Goal: Book appointment/travel/reservation

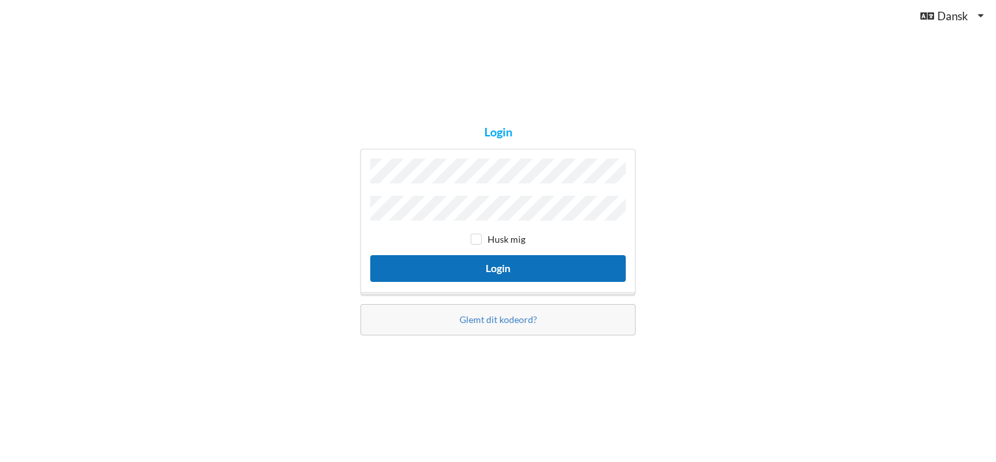
click at [511, 266] on button "Login" at bounding box center [498, 268] width 256 height 27
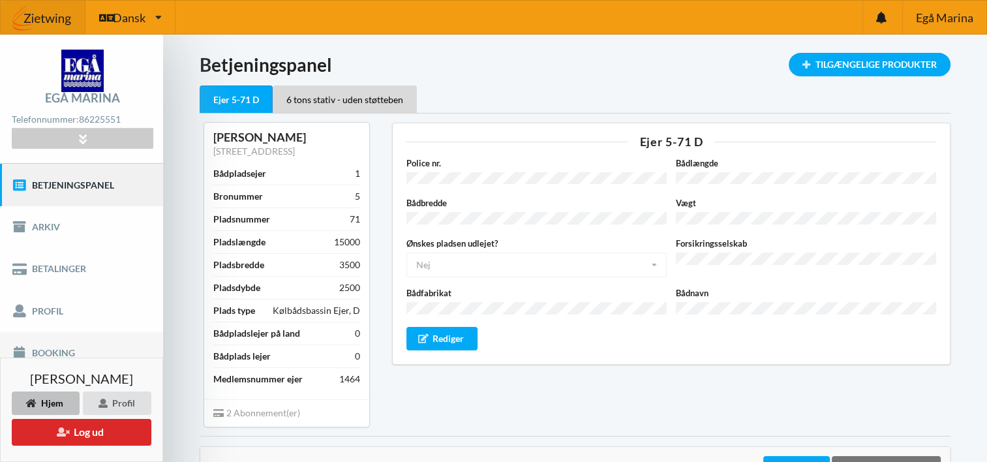
click at [59, 347] on link "Booking" at bounding box center [81, 353] width 163 height 42
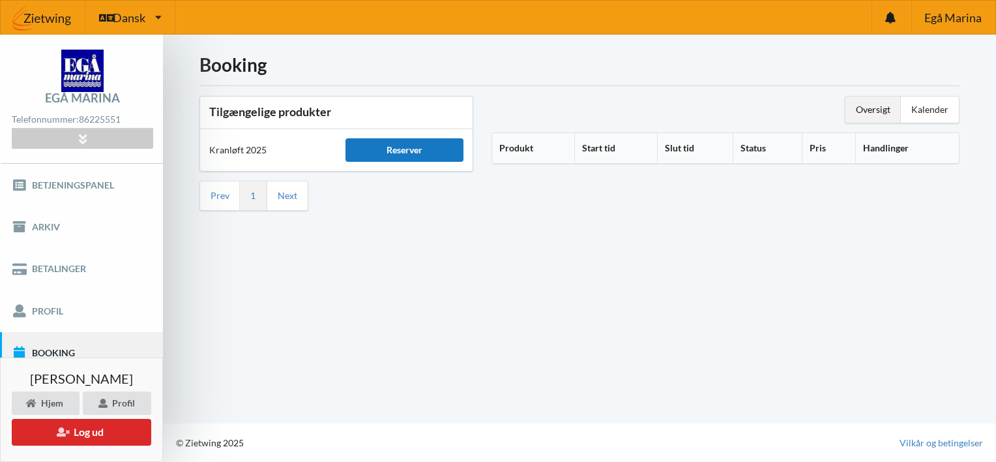
click at [414, 146] on div "Reserver" at bounding box center [405, 149] width 118 height 23
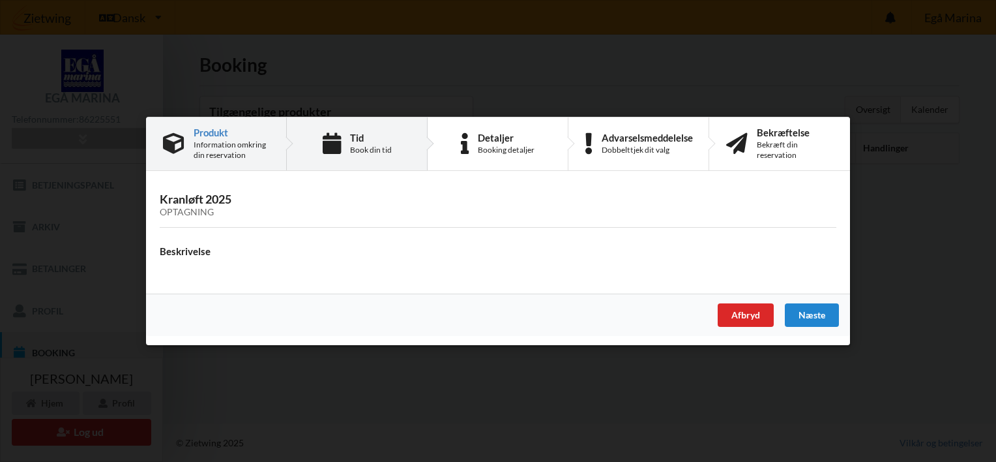
click at [370, 146] on div "Book din tid" at bounding box center [371, 150] width 42 height 10
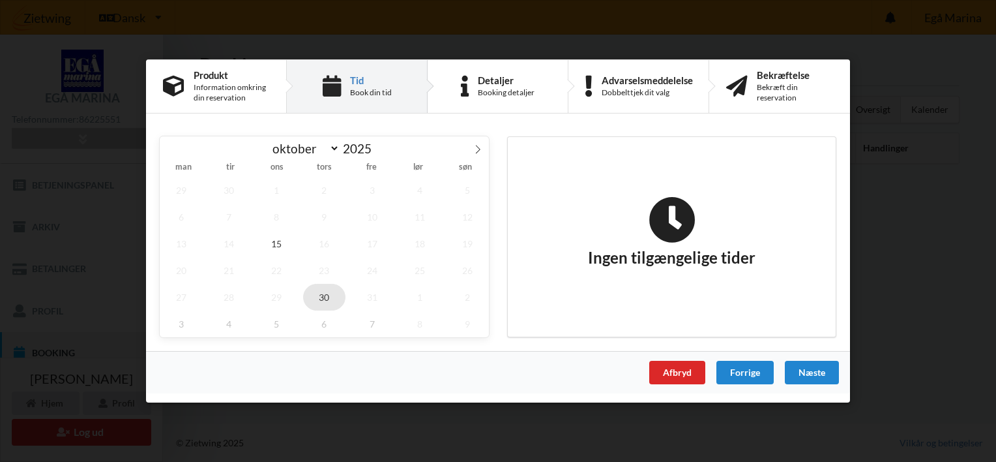
click at [321, 292] on span "30" at bounding box center [324, 297] width 43 height 27
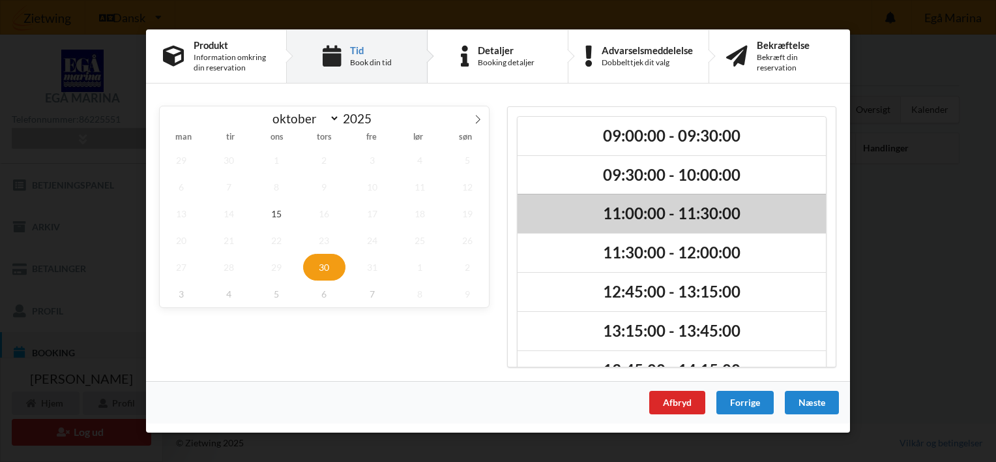
click at [563, 207] on h2 "11:00:00 - 11:30:00" at bounding box center [672, 214] width 290 height 20
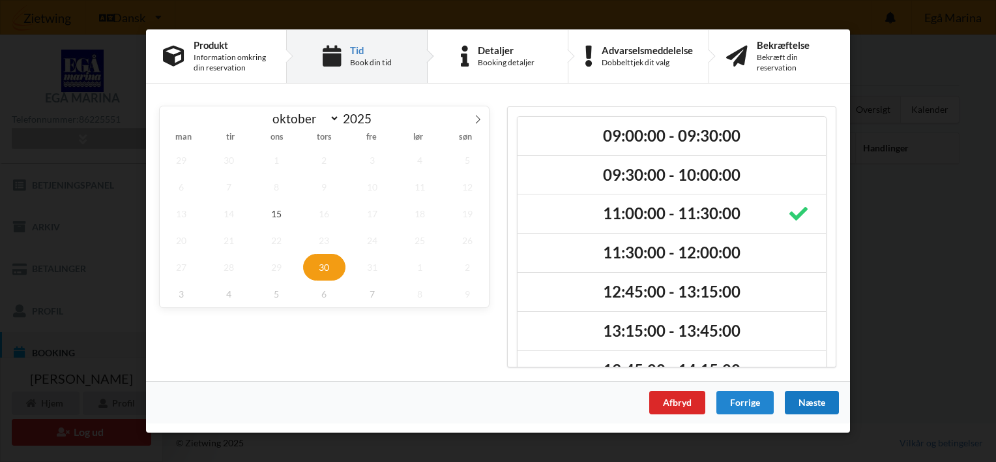
click at [807, 391] on div "Næste" at bounding box center [812, 402] width 54 height 23
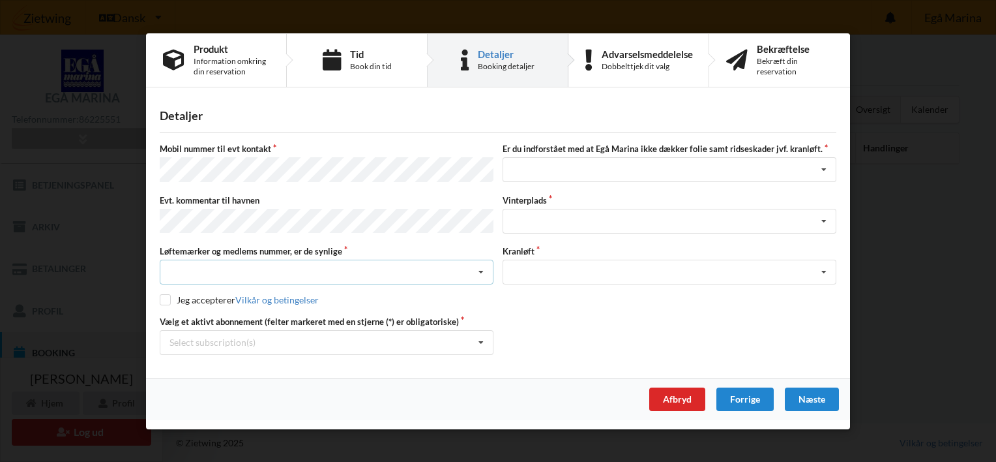
click at [481, 269] on icon at bounding box center [481, 272] width 20 height 24
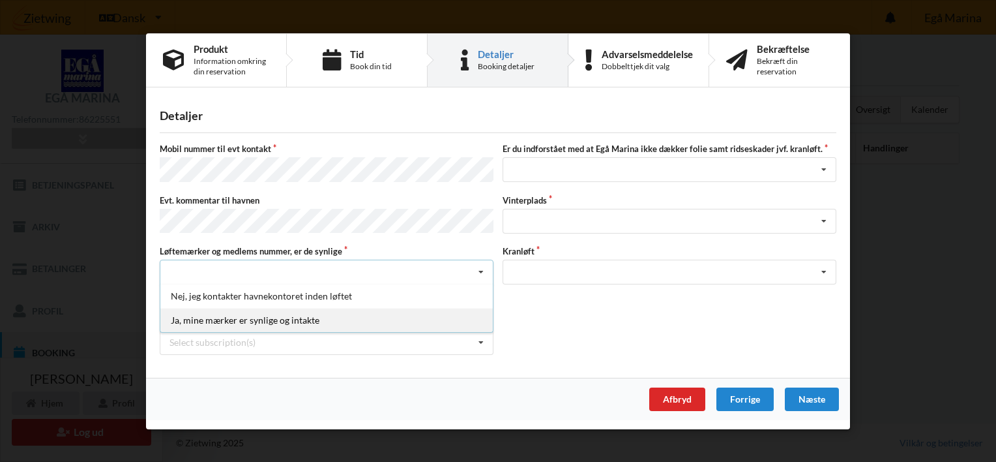
click at [299, 313] on div "Ja, mine mærker er synlige og intakte" at bounding box center [326, 320] width 333 height 24
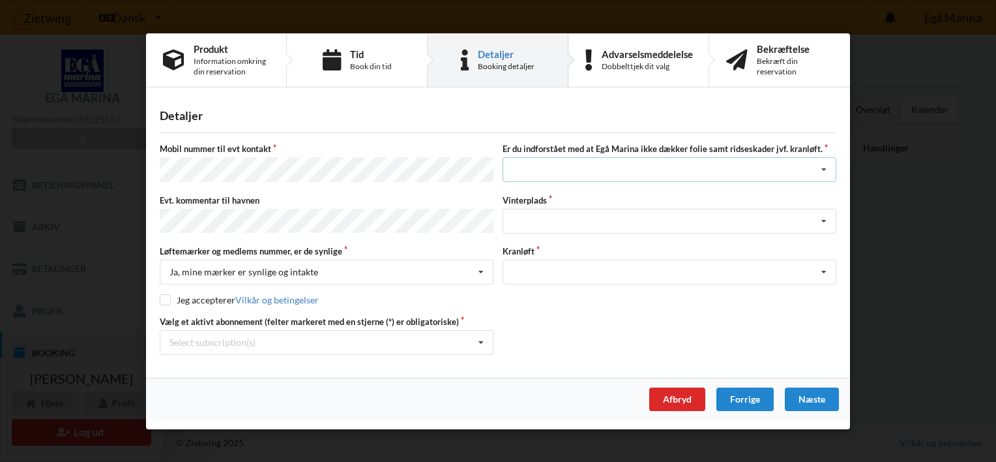
click at [824, 170] on icon at bounding box center [824, 170] width 20 height 24
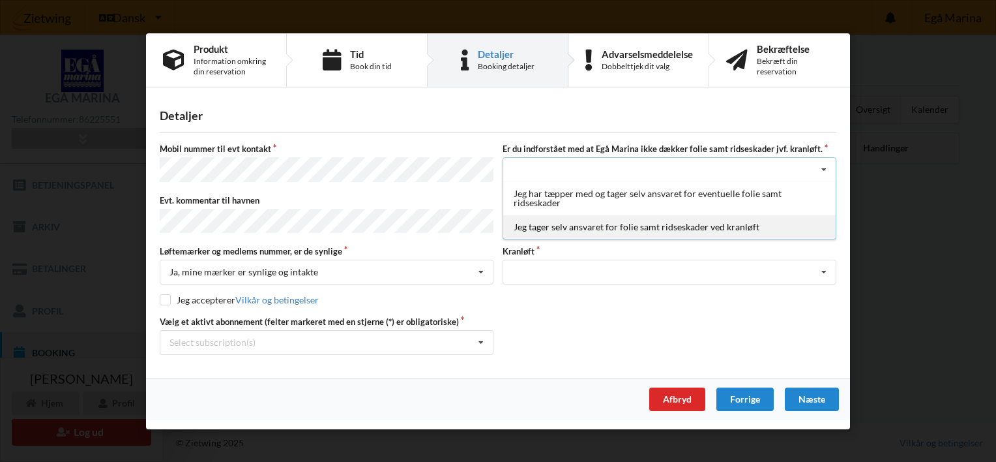
click at [652, 229] on div "Jeg tager selv ansvaret for folie samt ridseskader ved kranløft" at bounding box center [669, 227] width 333 height 24
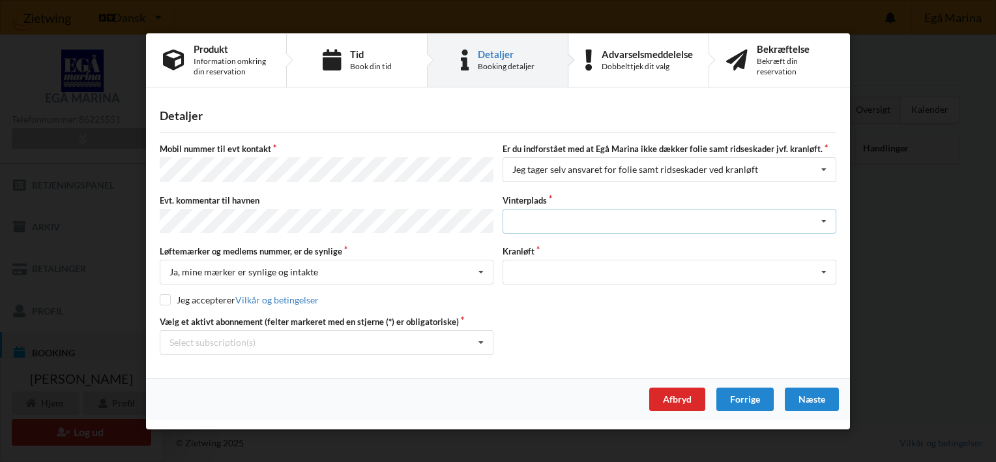
click at [822, 223] on icon at bounding box center [824, 221] width 20 height 24
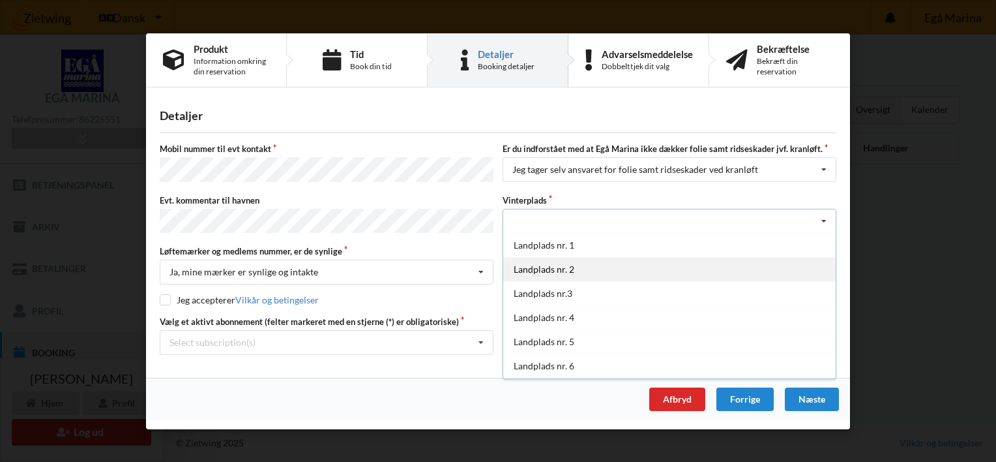
click at [829, 269] on div "Landplads nr. 2" at bounding box center [669, 268] width 333 height 24
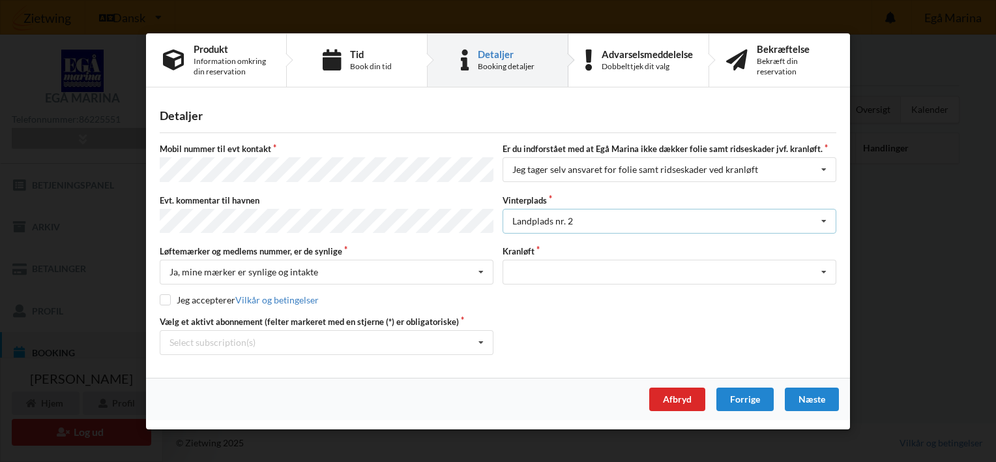
click at [826, 219] on icon at bounding box center [824, 221] width 20 height 24
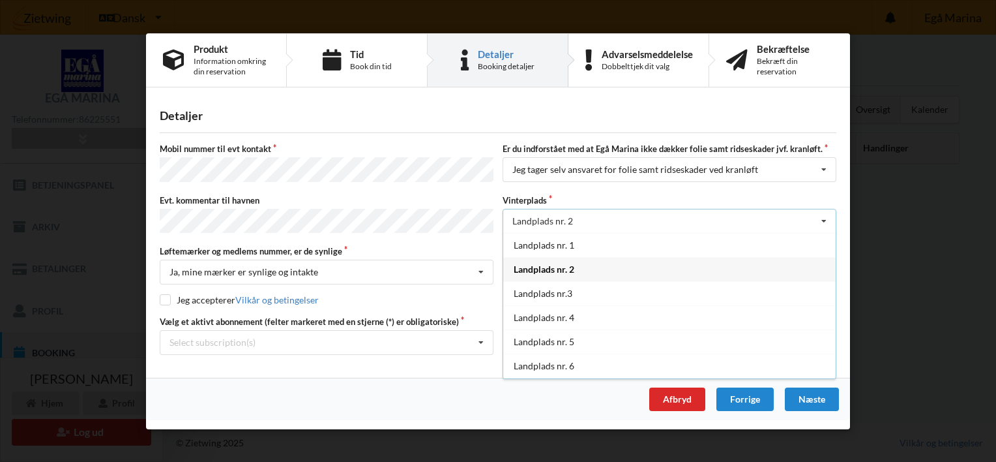
click at [829, 277] on div "Landplads nr. 2" at bounding box center [669, 268] width 333 height 24
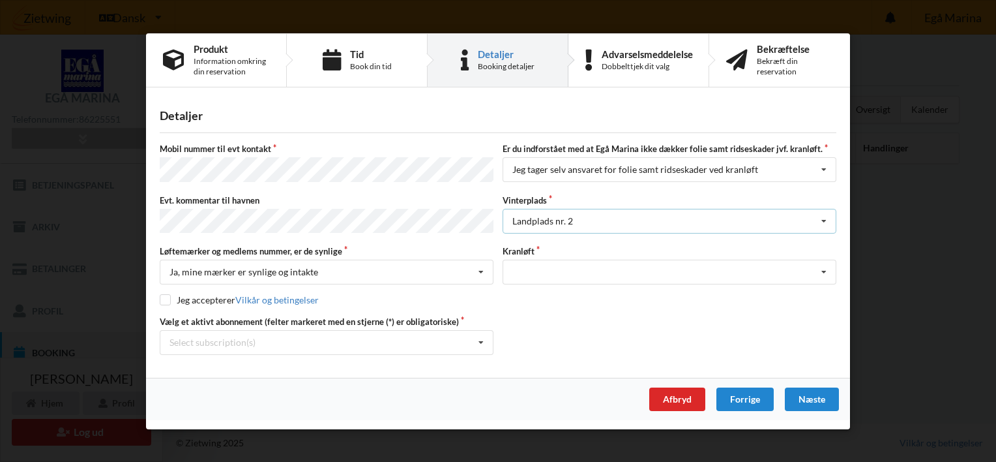
click at [821, 223] on icon at bounding box center [824, 221] width 20 height 24
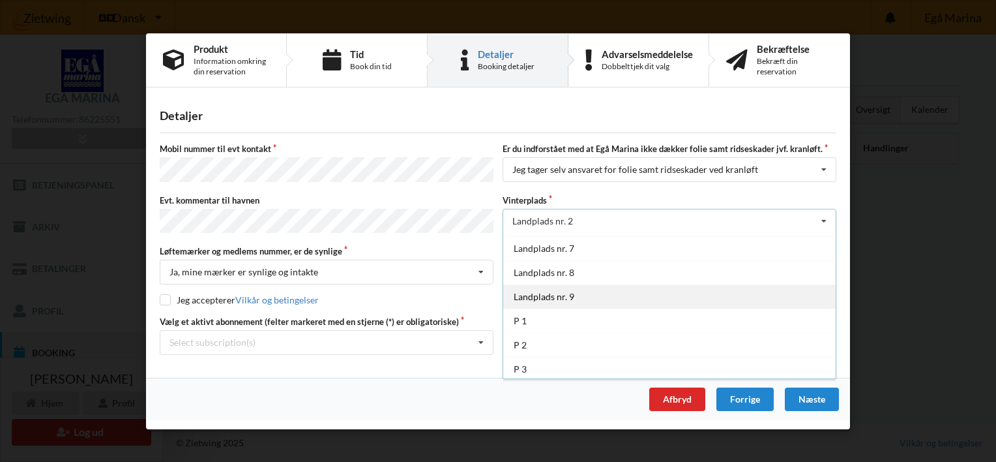
click at [556, 292] on div "Landplads nr. 9" at bounding box center [669, 296] width 333 height 24
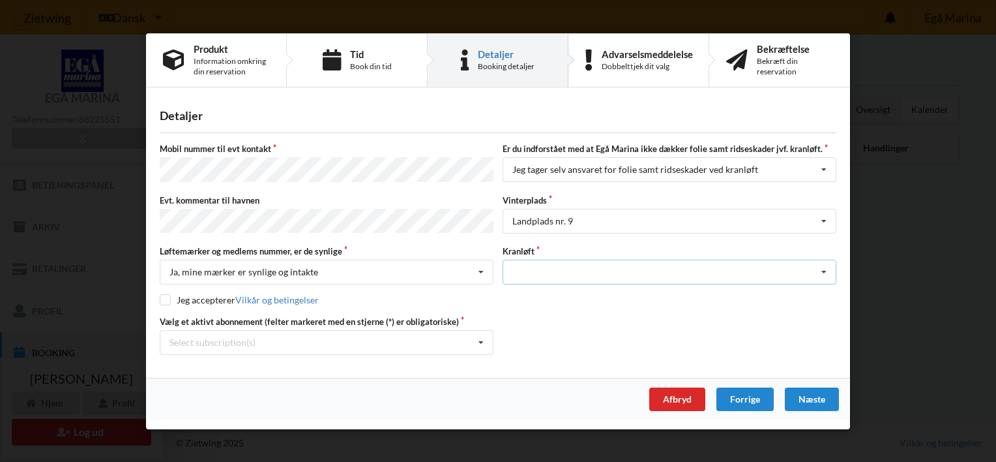
click at [827, 265] on icon at bounding box center [824, 272] width 20 height 24
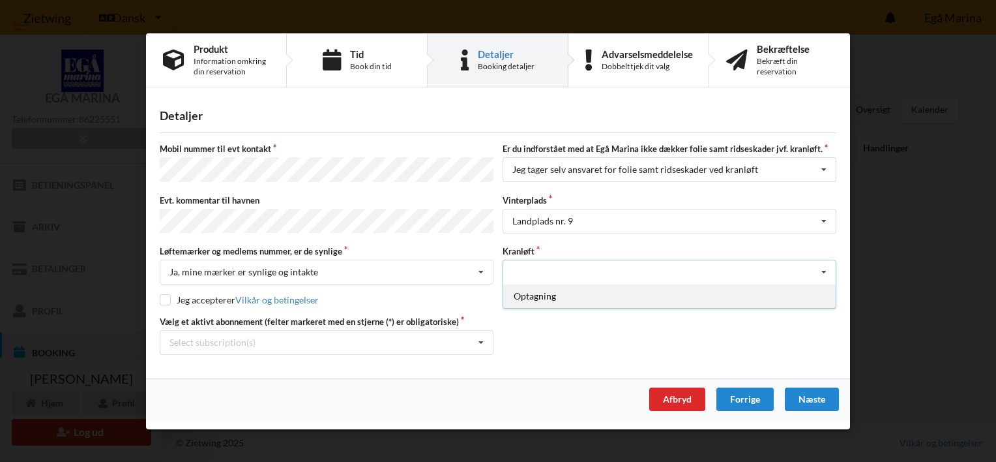
click at [586, 292] on div "Optagning" at bounding box center [669, 296] width 333 height 24
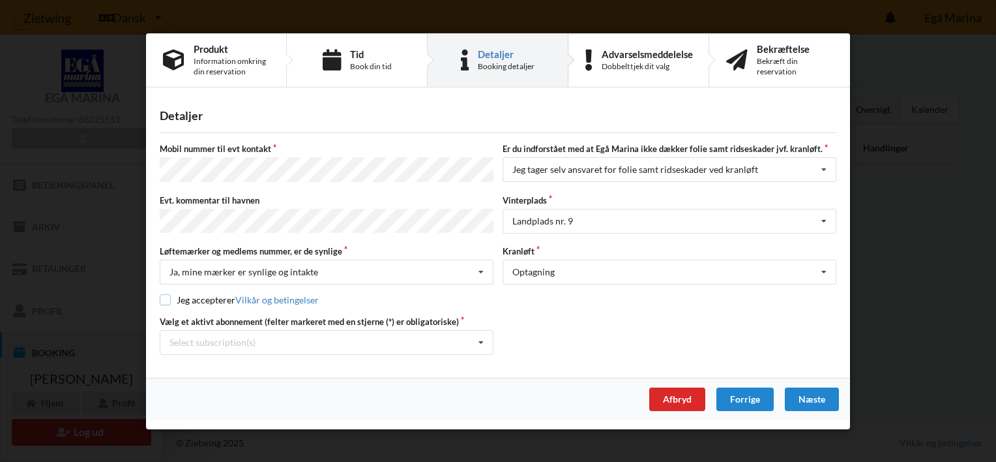
click at [163, 295] on input "checkbox" at bounding box center [165, 299] width 11 height 11
checkbox input "true"
click at [481, 338] on icon at bounding box center [481, 343] width 20 height 24
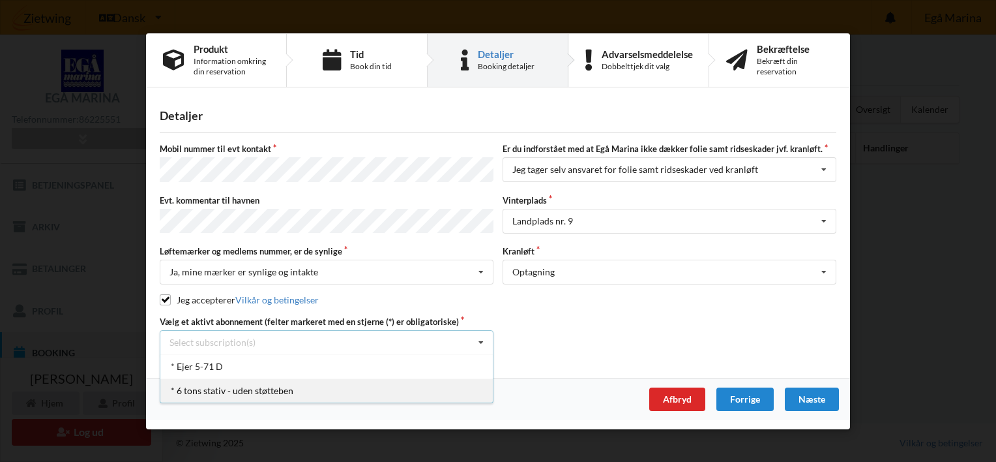
click at [353, 388] on div "* 6 tons stativ - uden støtteben" at bounding box center [326, 390] width 333 height 24
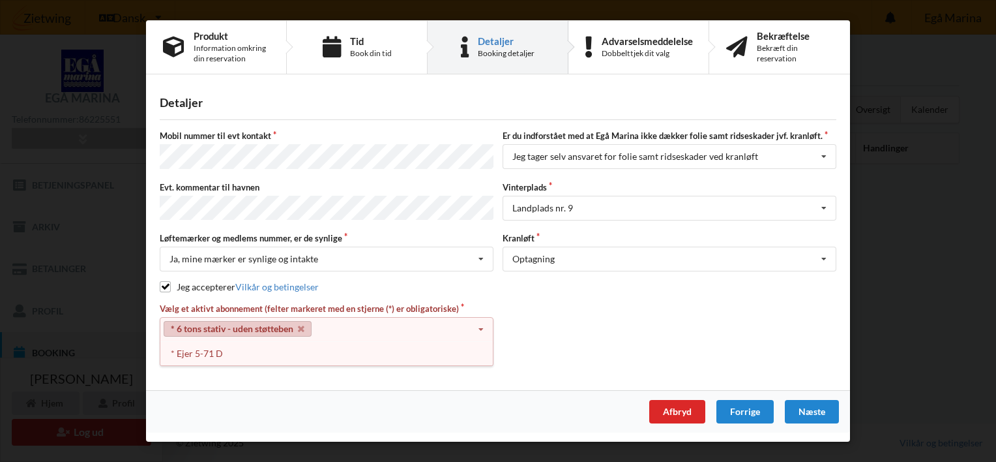
click at [484, 323] on icon at bounding box center [481, 330] width 20 height 24
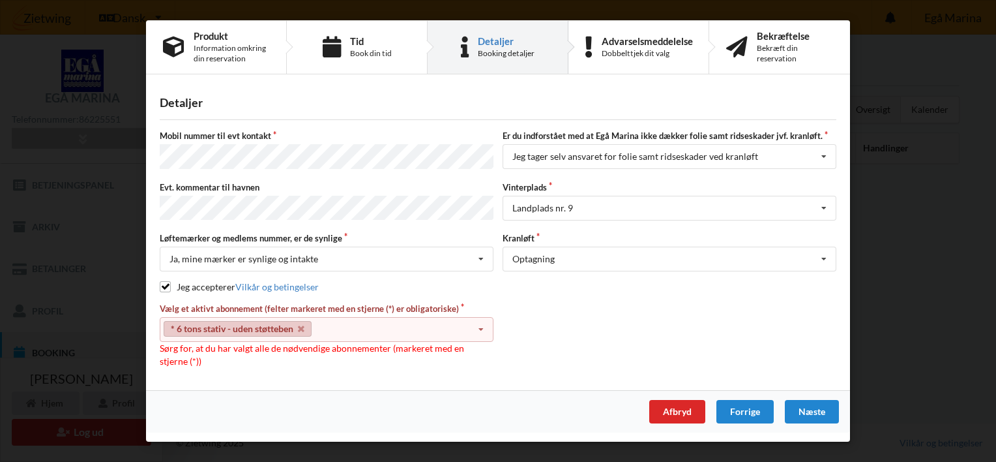
click at [480, 324] on icon at bounding box center [481, 330] width 20 height 24
click at [214, 349] on div "* Ejer 5-71 D" at bounding box center [326, 353] width 333 height 24
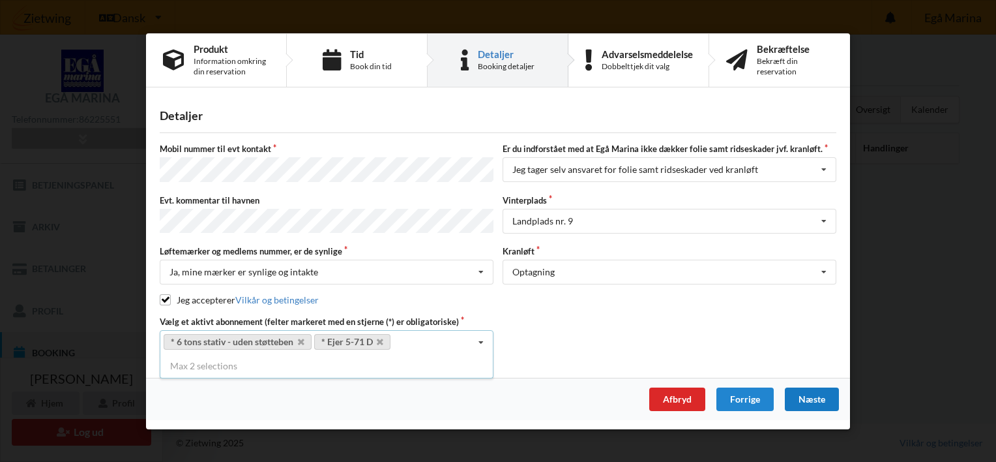
click at [803, 395] on div "Næste" at bounding box center [812, 398] width 54 height 23
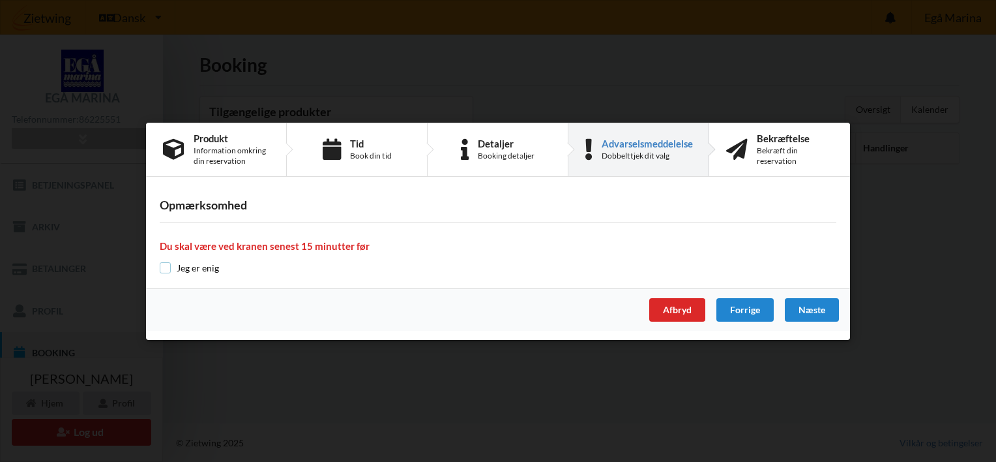
click at [166, 266] on input "checkbox" at bounding box center [165, 267] width 11 height 11
checkbox input "true"
click at [807, 299] on div "Næste" at bounding box center [812, 309] width 54 height 23
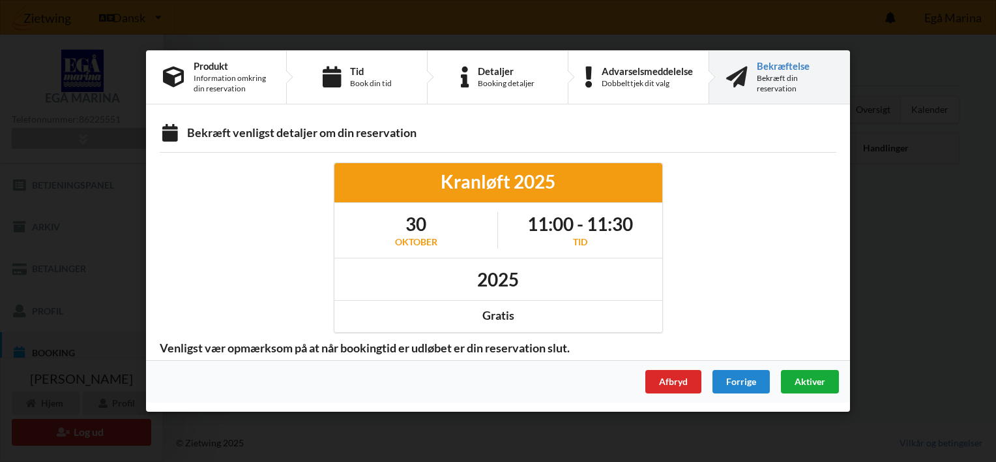
click at [807, 381] on span "Aktiver" at bounding box center [810, 381] width 31 height 11
